Goal: Task Accomplishment & Management: Use online tool/utility

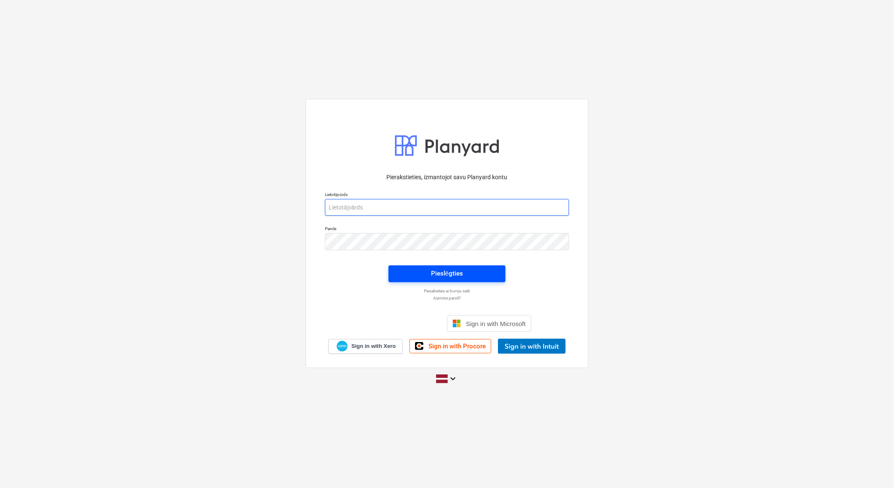
type input "[EMAIL_ADDRESS][DOMAIN_NAME]"
click at [461, 272] on div "Pieslēgties" at bounding box center [447, 273] width 32 height 11
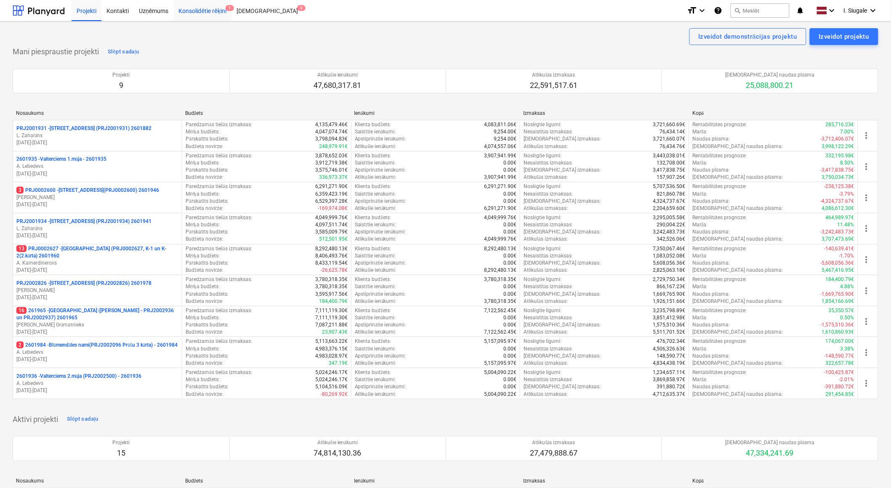
click at [216, 12] on div "Konsolidētie rēķini 1" at bounding box center [203, 10] width 58 height 21
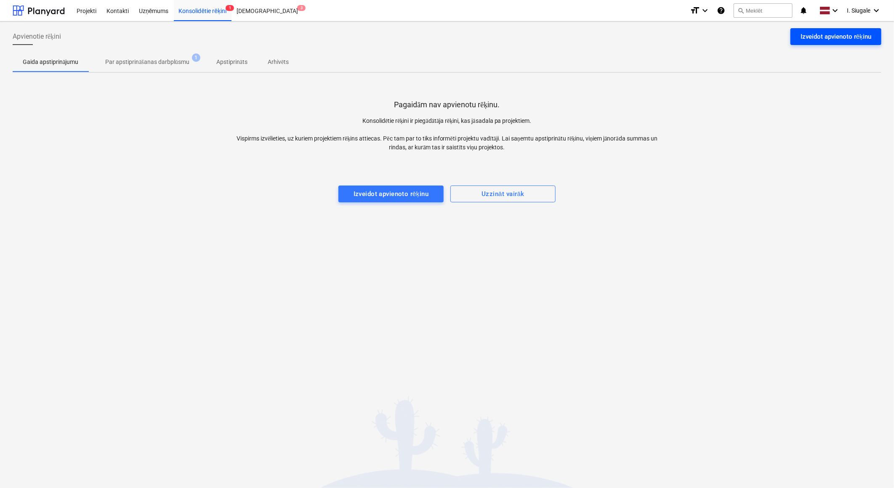
click at [824, 37] on div "Izveidot apvienoto rēķinu" at bounding box center [836, 36] width 71 height 11
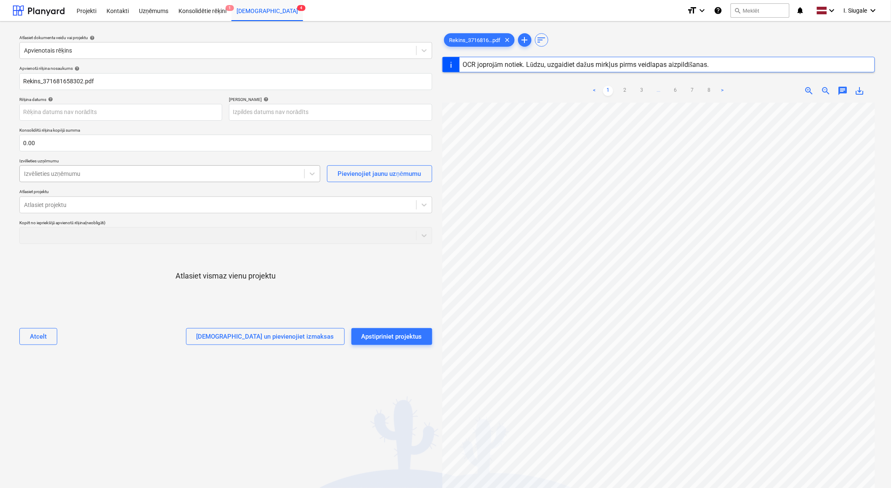
type input "371681658302"
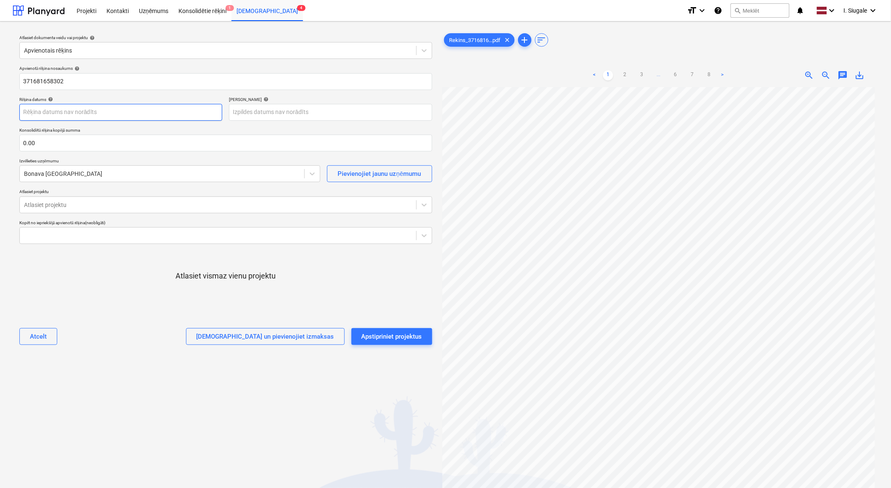
click at [97, 114] on body "Projekti Kontakti Uzņēmums Konsolidētie rēķini 1 Iesūtne 4 format_size keyboard…" at bounding box center [445, 244] width 891 height 488
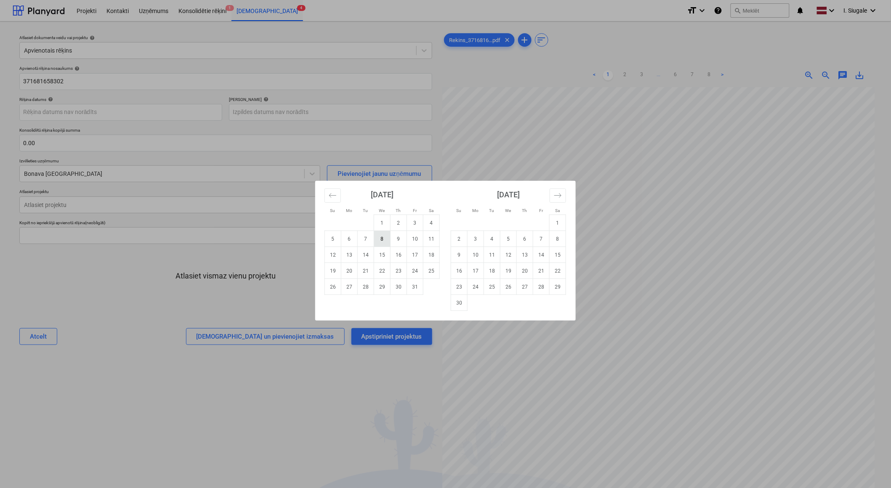
click at [386, 241] on td "8" at bounding box center [382, 239] width 16 height 16
type input "[DATE]"
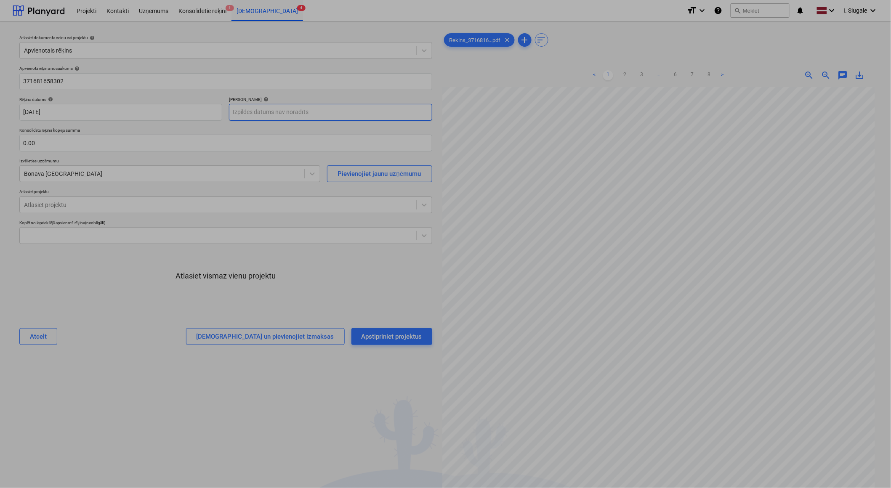
click at [288, 109] on body "Projekti Kontakti Uzņēmums Konsolidētie rēķini 1 Iesūtne 4 format_size keyboard…" at bounding box center [445, 244] width 891 height 488
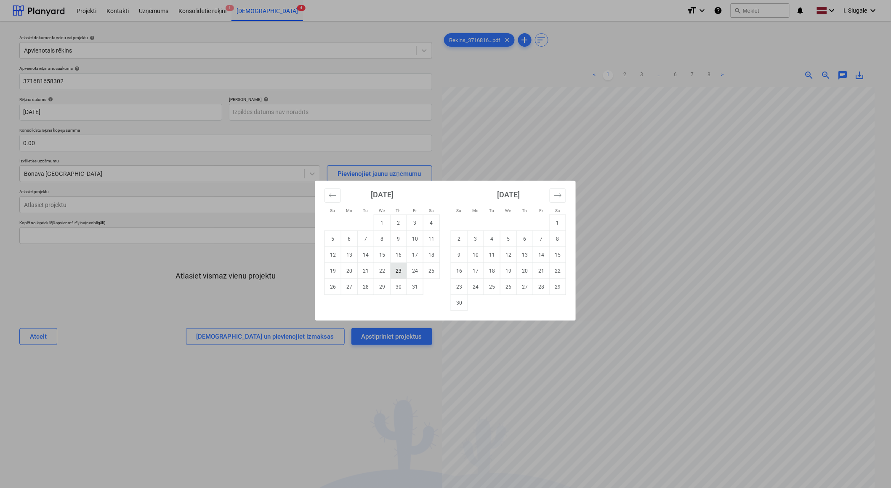
click at [399, 271] on td "23" at bounding box center [399, 271] width 16 height 16
type input "[DATE]"
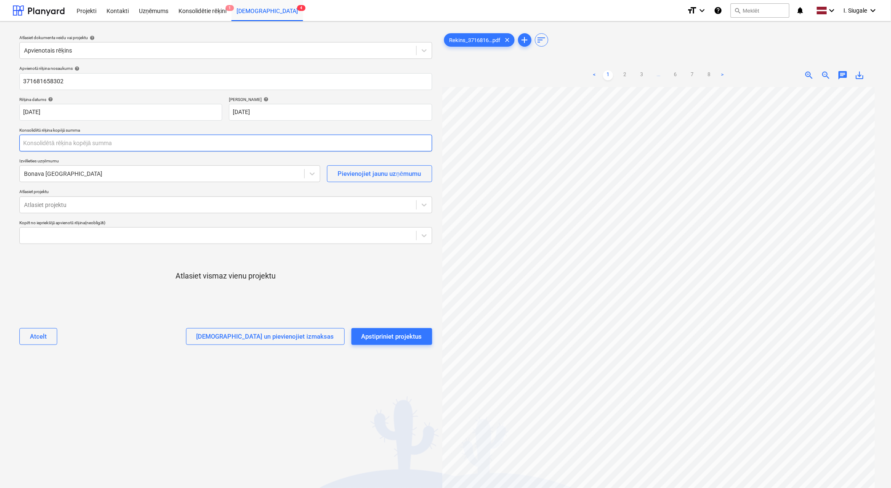
click at [58, 141] on input "text" at bounding box center [225, 143] width 413 height 17
type input "5,831.82"
click at [114, 317] on div "Apvienotā rēķina nosaukums help 371681658302 Rēķina datums help [DATE] 08.10.20…" at bounding box center [226, 208] width 420 height 293
drag, startPoint x: 146, startPoint y: 280, endPoint x: 140, endPoint y: 276, distance: 6.9
click at [146, 280] on div "Atlasiet vismaz vienu projektu" at bounding box center [225, 283] width 413 height 64
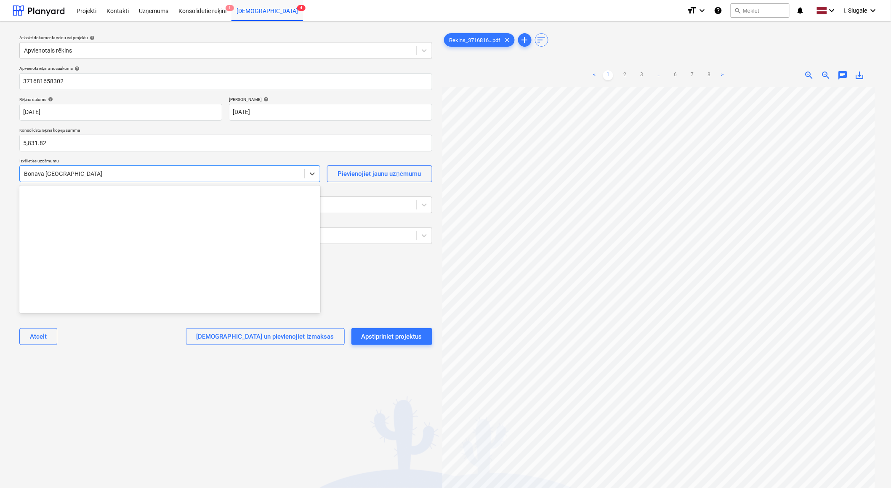
click at [101, 172] on div at bounding box center [162, 174] width 276 height 8
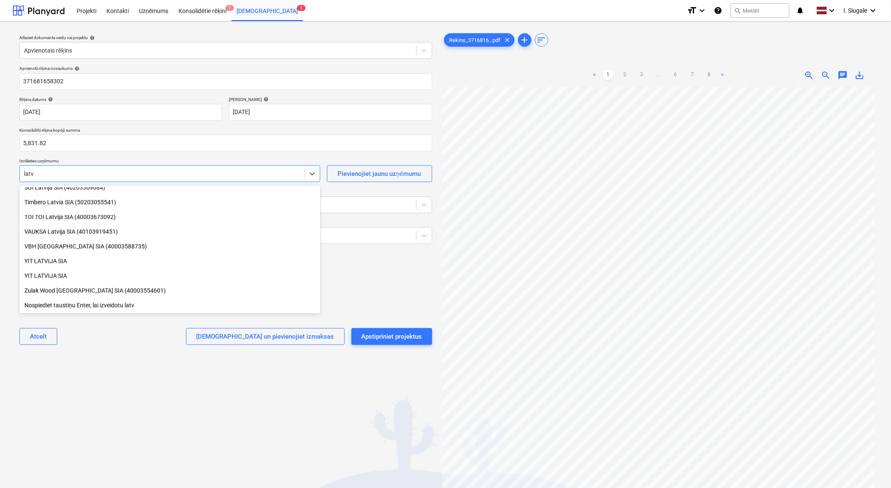
scroll to position [507, 0]
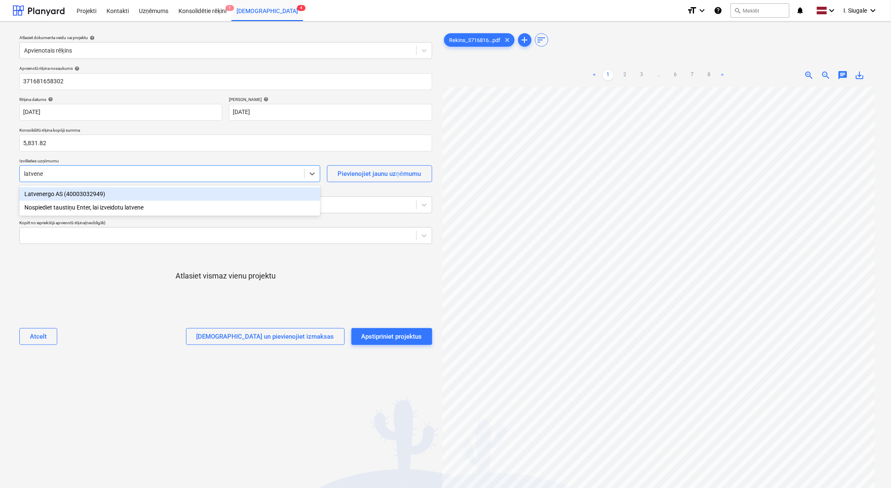
type input "latvener"
click at [102, 190] on div "Latvenergo AS (40003032949)" at bounding box center [169, 193] width 301 height 13
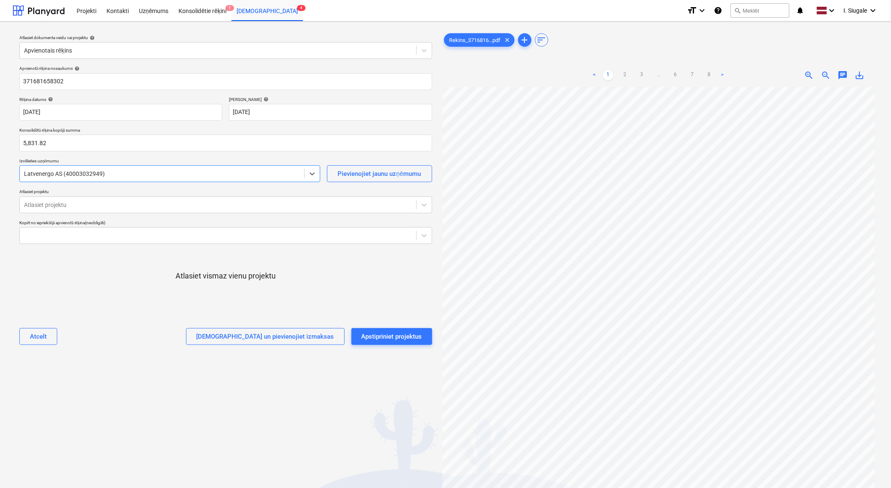
click at [110, 331] on div "Atcelt Apstipriniet un pievienojiet izmaksas Apstipriniet projektus" at bounding box center [225, 337] width 413 height 30
click at [73, 203] on div at bounding box center [218, 205] width 388 height 8
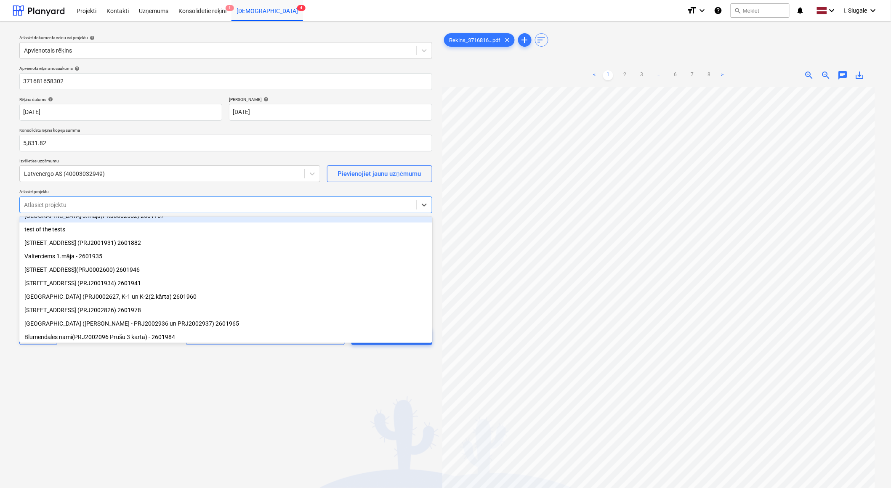
scroll to position [83, 0]
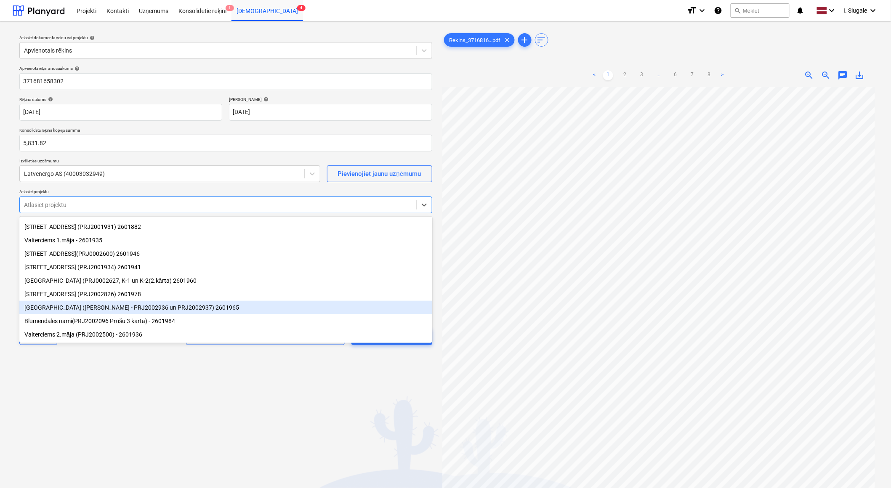
click at [88, 306] on div "[GEOGRAPHIC_DATA] ([PERSON_NAME] - PRJ2002936 un PRJ2002937) 2601965" at bounding box center [225, 307] width 413 height 13
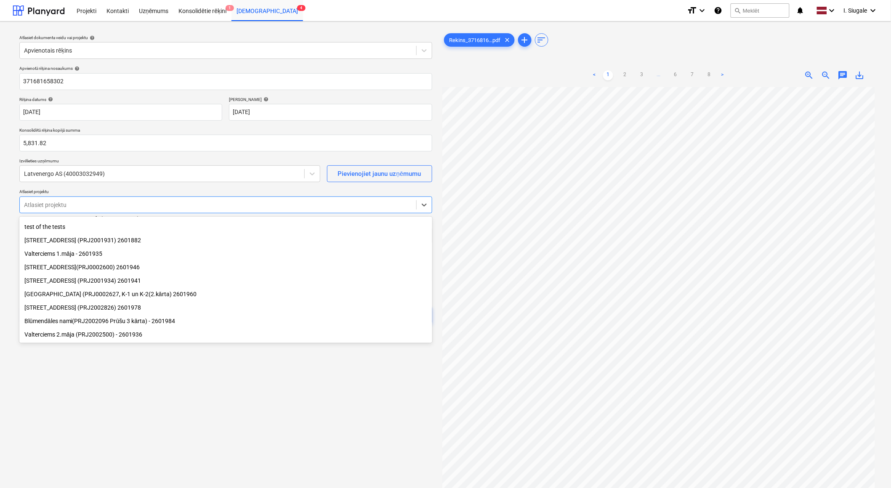
click at [72, 309] on div "[STREET_ADDRESS] (PRJ2002826) 2601978" at bounding box center [225, 307] width 413 height 13
click at [80, 280] on div "[STREET_ADDRESS](PRJ0002600) 2601946" at bounding box center [225, 280] width 413 height 13
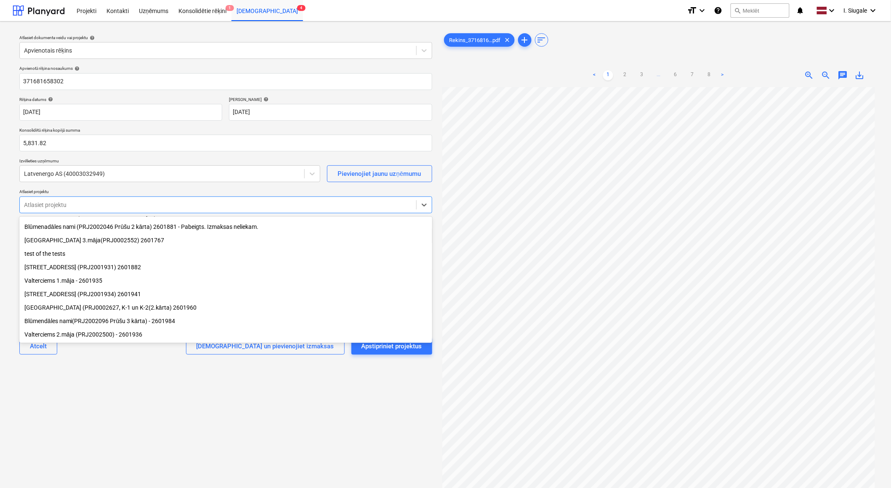
click at [70, 265] on div "[STREET_ADDRESS] (PRJ2001931) 2601882" at bounding box center [225, 267] width 413 height 13
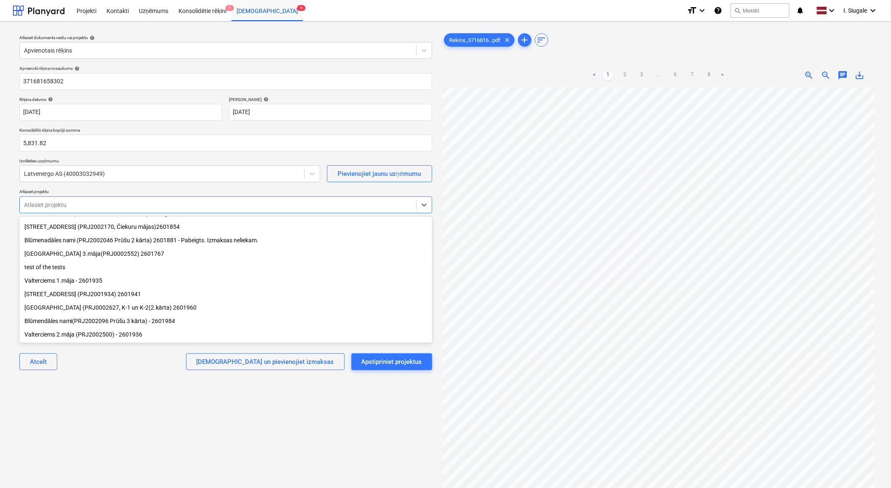
scroll to position [28, 0]
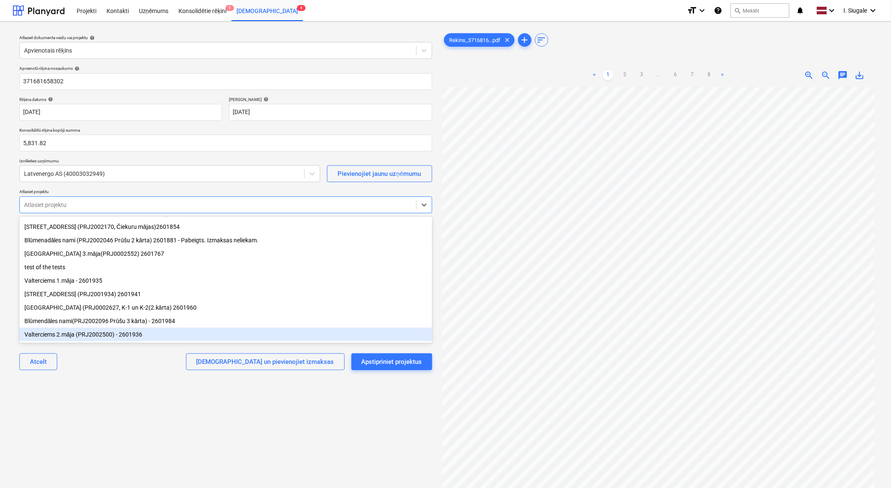
click at [94, 334] on div "Valterciems 2.māja (PRJ2002500) - 2601936" at bounding box center [225, 334] width 413 height 13
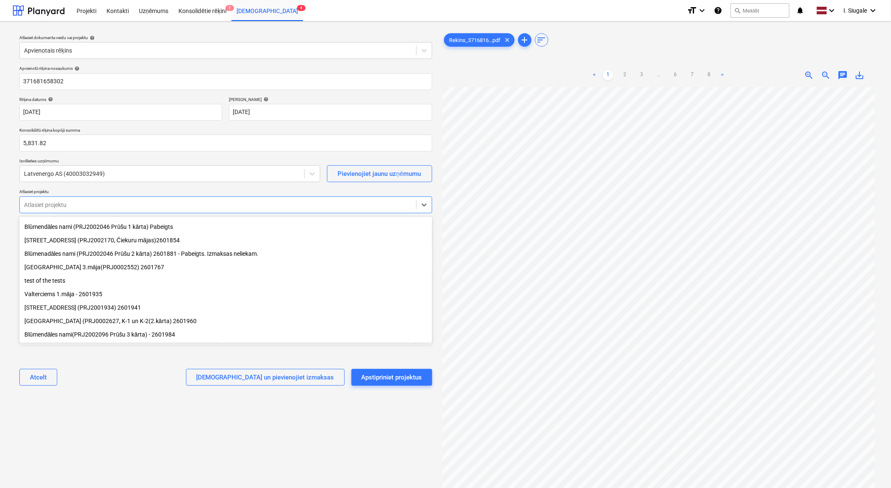
scroll to position [14, 0]
click at [73, 334] on div "Blūmendāles nami(PRJ2002096 Prūšu 3 kārta) - 2601984" at bounding box center [225, 334] width 413 height 13
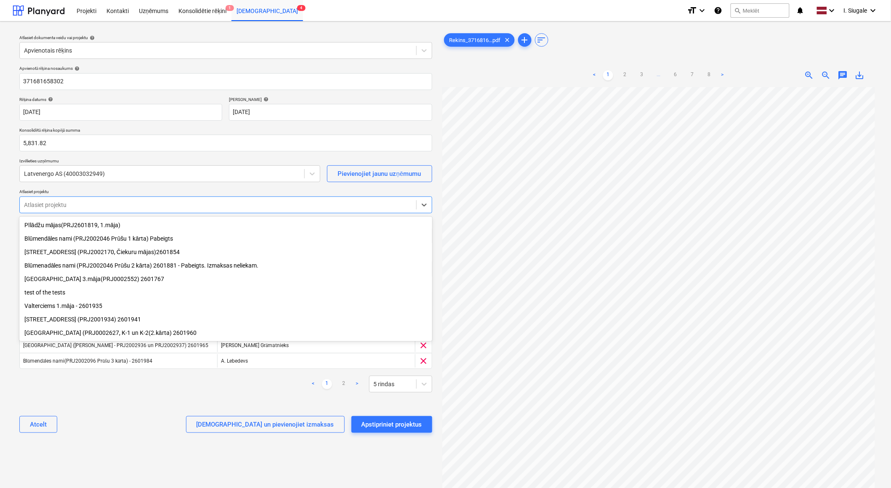
click at [72, 320] on div "[STREET_ADDRESS] (PRJ2001934) 2601941" at bounding box center [225, 319] width 413 height 13
click at [82, 308] on div "Valterciems 1.māja - 2601935" at bounding box center [225, 305] width 413 height 13
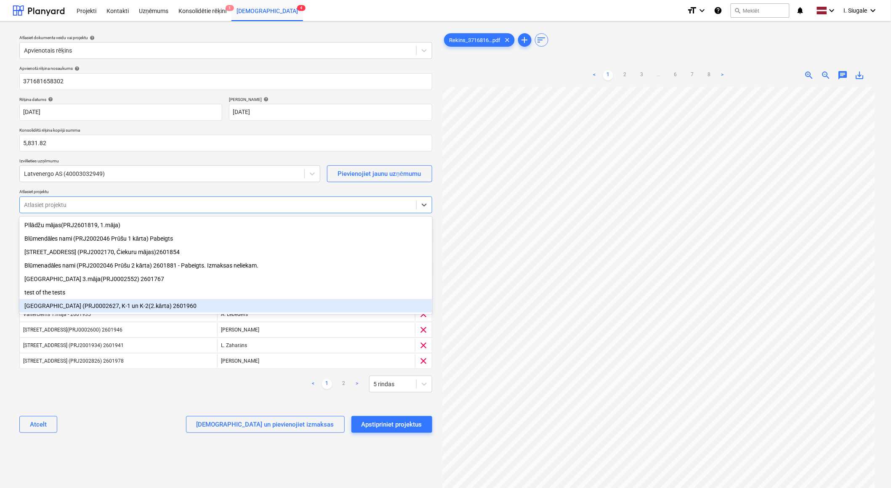
click at [123, 306] on div "[GEOGRAPHIC_DATA] (PRJ0002627, K-1 un K-2(2.kārta) 2601960" at bounding box center [225, 305] width 413 height 13
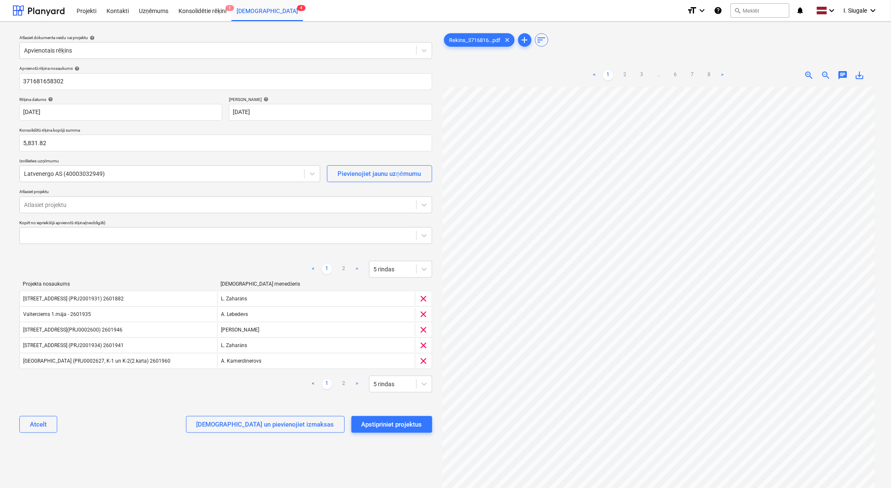
click at [141, 413] on div "Atcelt Apstipriniet un pievienojiet izmaksas Apstipriniet projektus" at bounding box center [225, 425] width 413 height 30
click at [424, 386] on icon at bounding box center [424, 384] width 8 height 8
click at [394, 435] on div "20 rindas" at bounding box center [400, 431] width 63 height 13
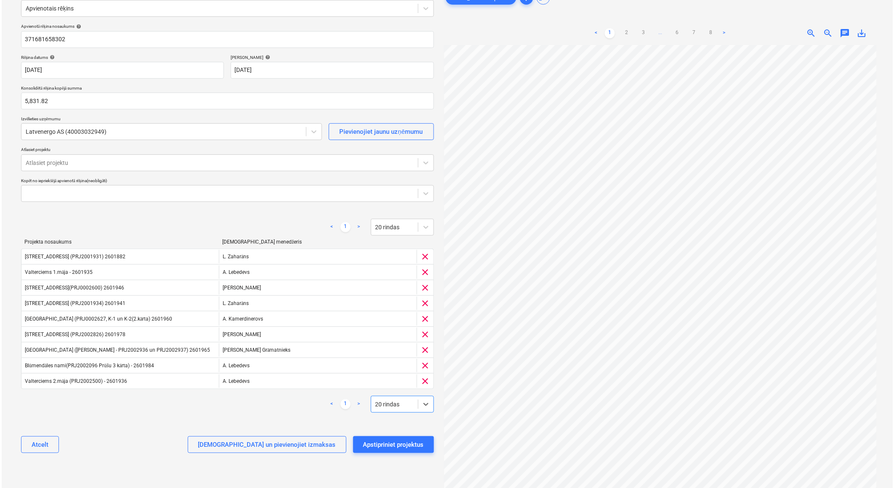
scroll to position [73, 0]
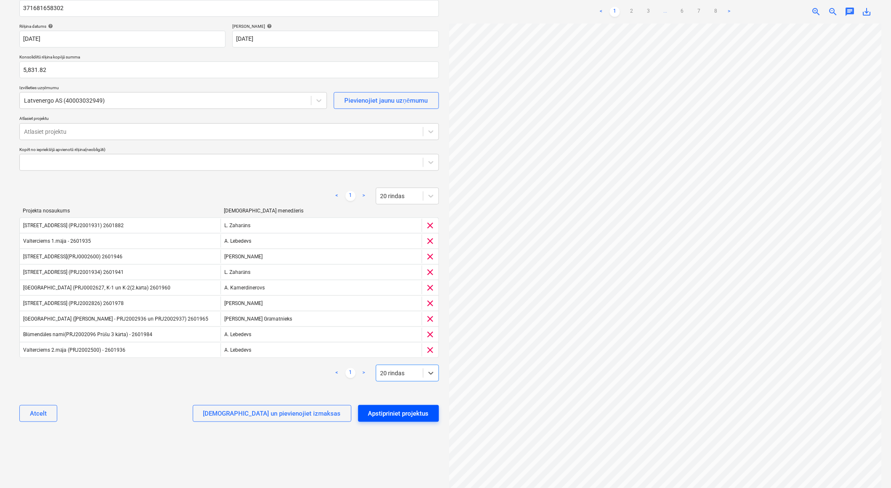
click at [397, 414] on div "Apstipriniet projektus" at bounding box center [398, 413] width 61 height 11
